Goal: Task Accomplishment & Management: Use online tool/utility

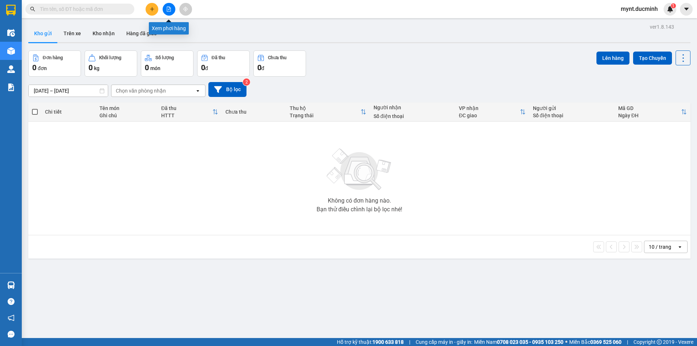
click at [170, 9] on icon "file-add" at bounding box center [168, 9] width 5 height 5
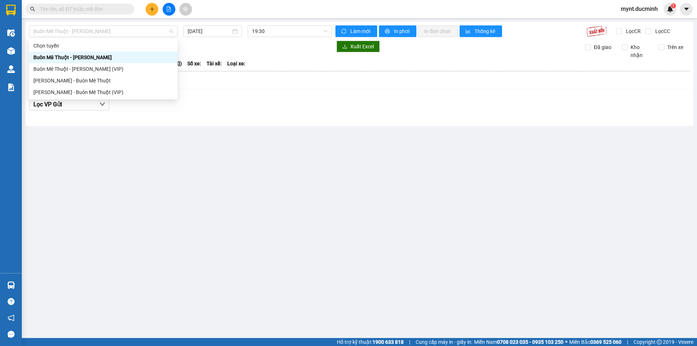
drag, startPoint x: 118, startPoint y: 30, endPoint x: 100, endPoint y: 44, distance: 23.0
click at [118, 29] on span "Buôn Mê Thuột - [PERSON_NAME]" at bounding box center [103, 31] width 140 height 11
click at [74, 79] on div "[PERSON_NAME] - Buôn Mê Thuột" at bounding box center [103, 81] width 140 height 8
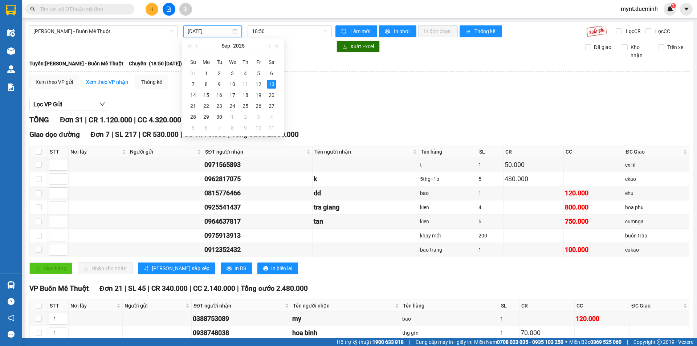
click at [197, 30] on input "[DATE]" at bounding box center [209, 31] width 43 height 8
click at [259, 85] on div "12" at bounding box center [258, 84] width 9 height 9
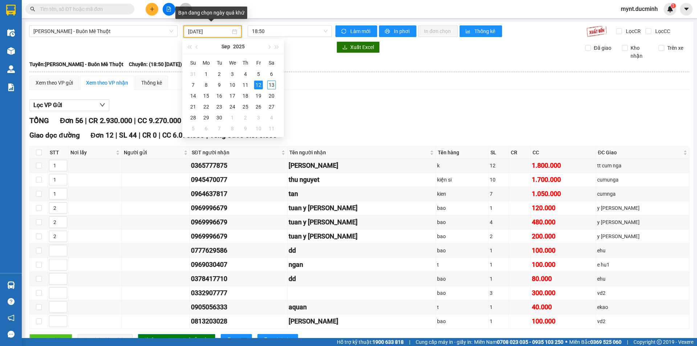
click at [199, 29] on input "[DATE]" at bounding box center [209, 32] width 42 height 8
click at [270, 83] on div "13" at bounding box center [271, 85] width 9 height 9
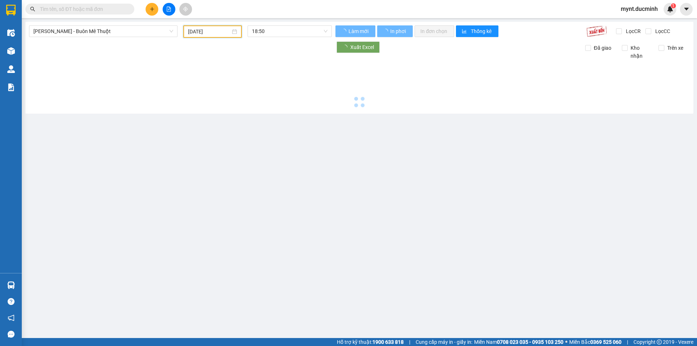
type input "[DATE]"
